Goal: Task Accomplishment & Management: Use online tool/utility

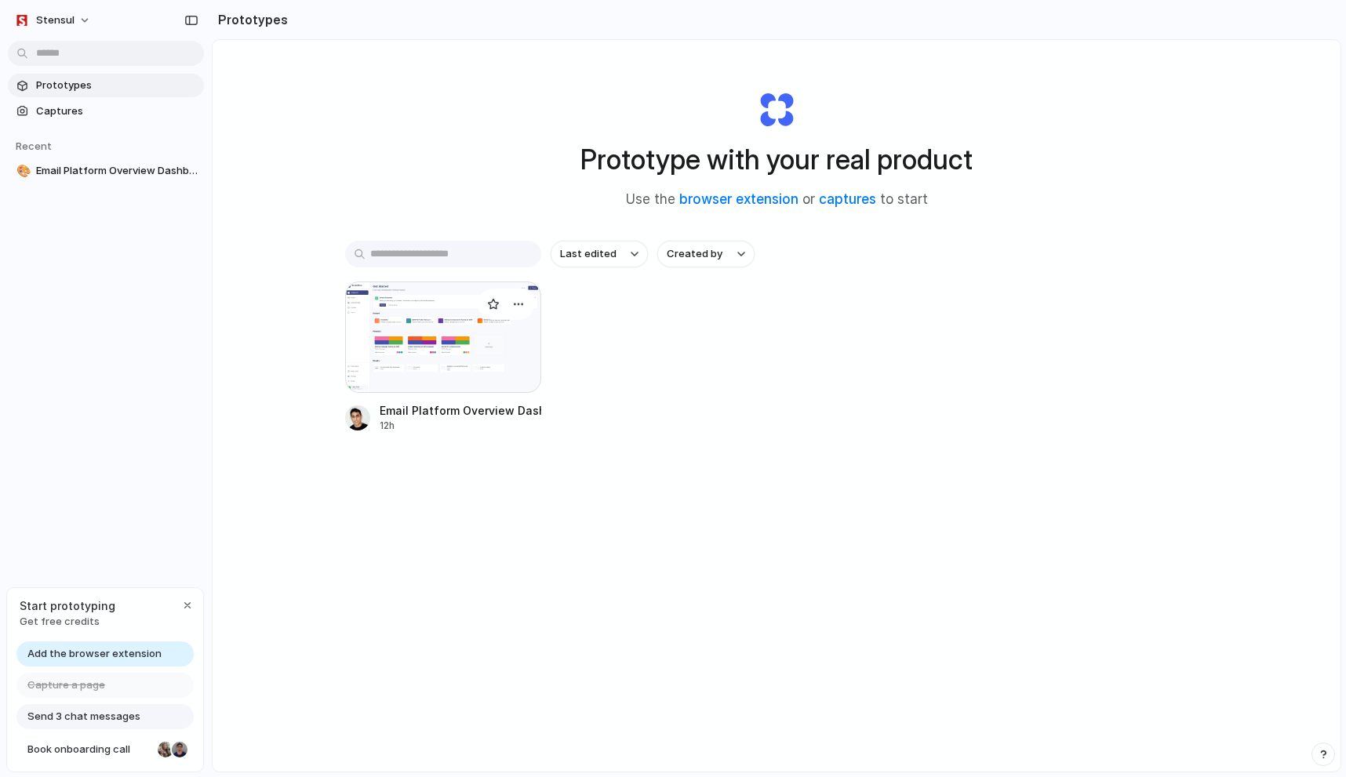
click at [466, 338] on div at bounding box center [443, 337] width 196 height 111
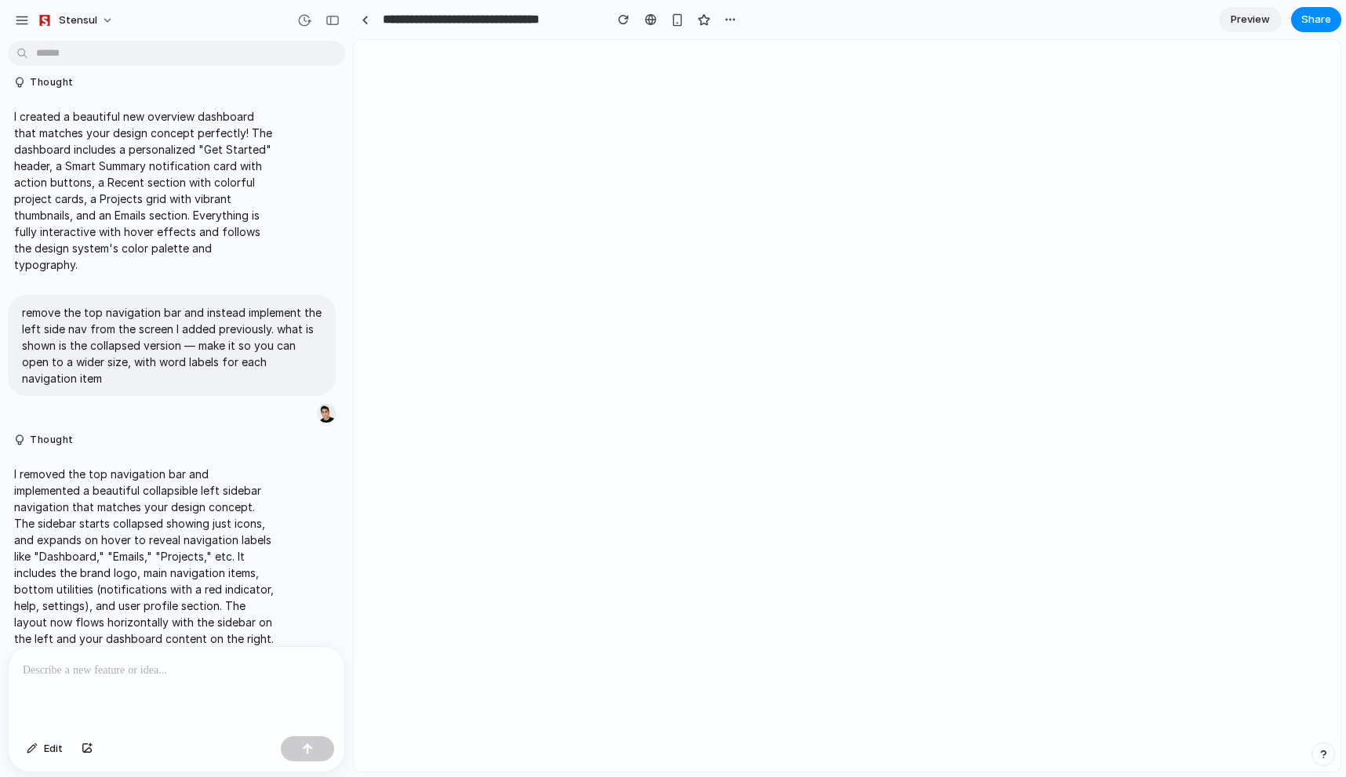
scroll to position [301, 0]
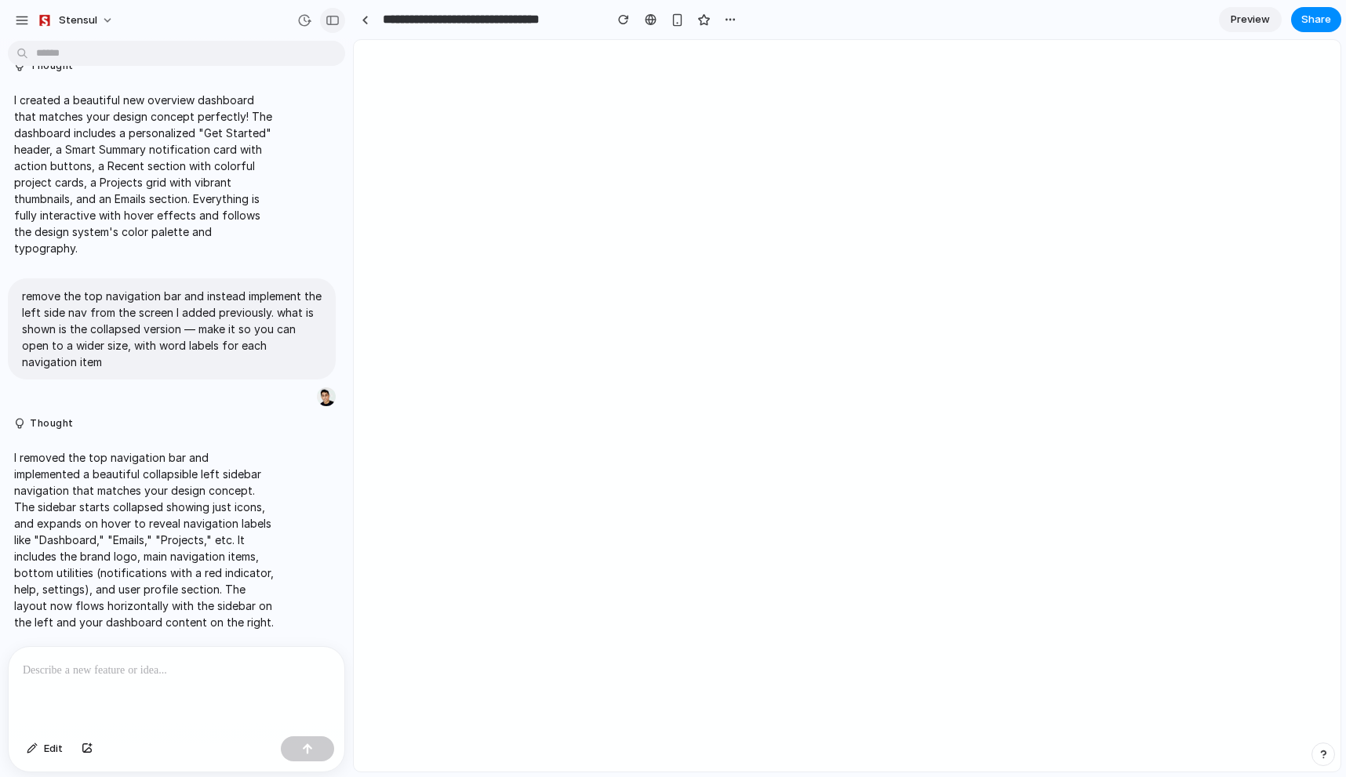
click at [337, 19] on div "button" at bounding box center [333, 20] width 14 height 11
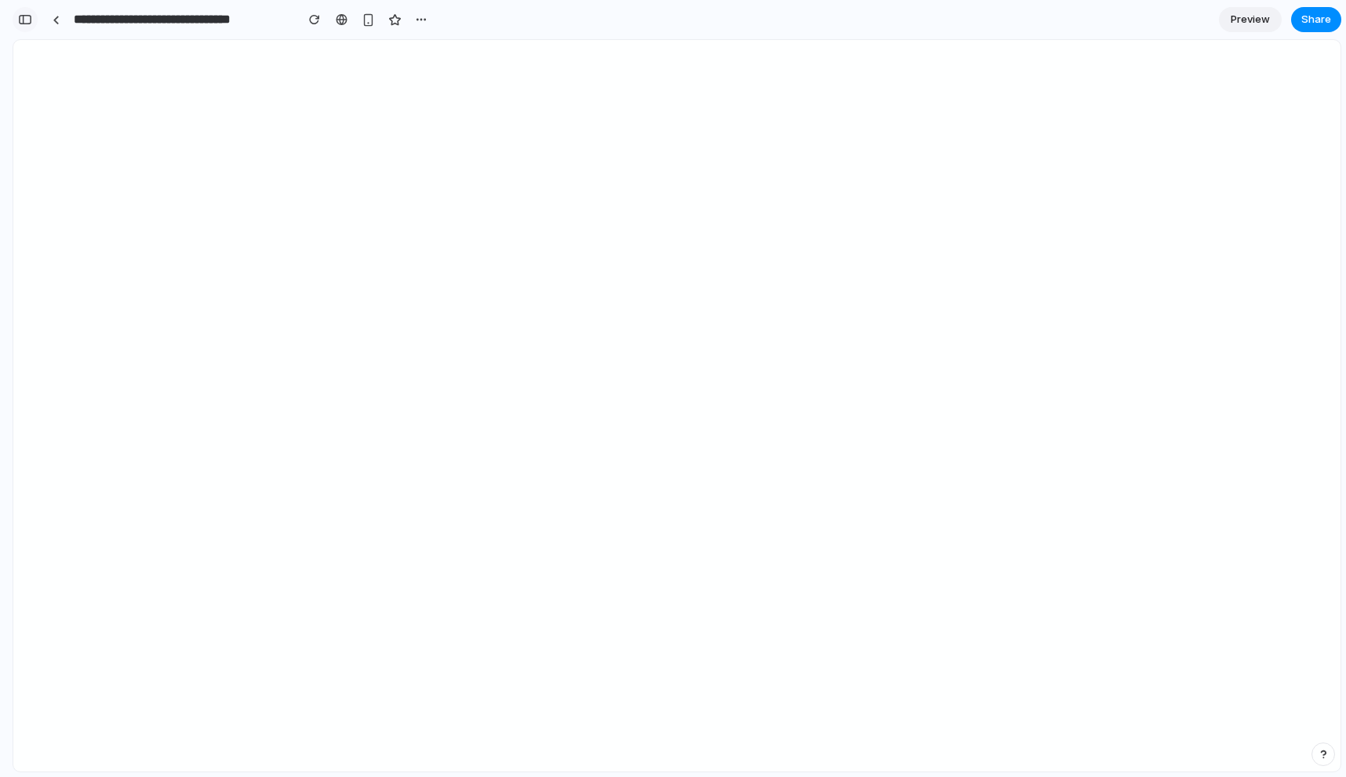
click at [29, 23] on div "button" at bounding box center [25, 19] width 14 height 11
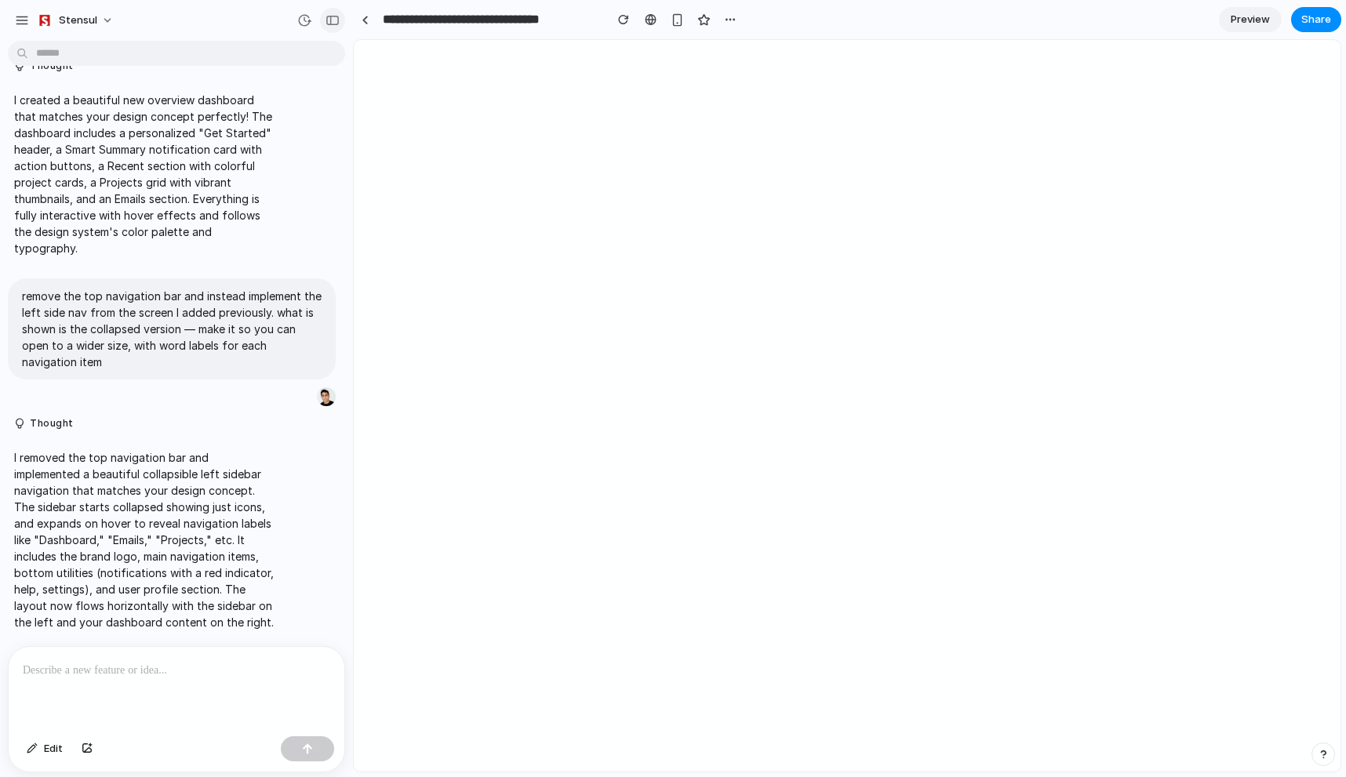
click at [340, 18] on button "button" at bounding box center [332, 20] width 25 height 25
